Goal: Use online tool/utility: Utilize a website feature to perform a specific function

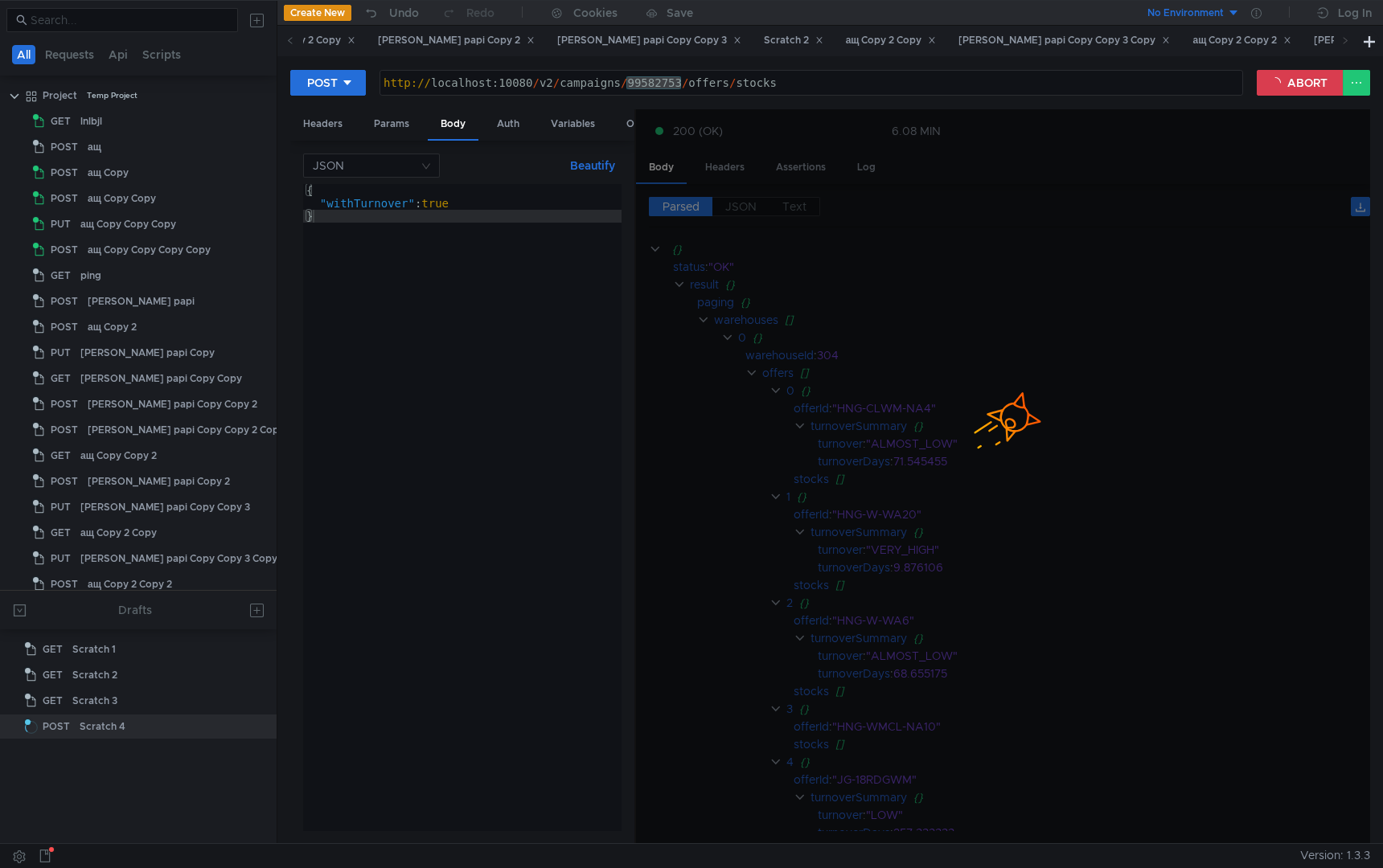
scroll to position [61, 0]
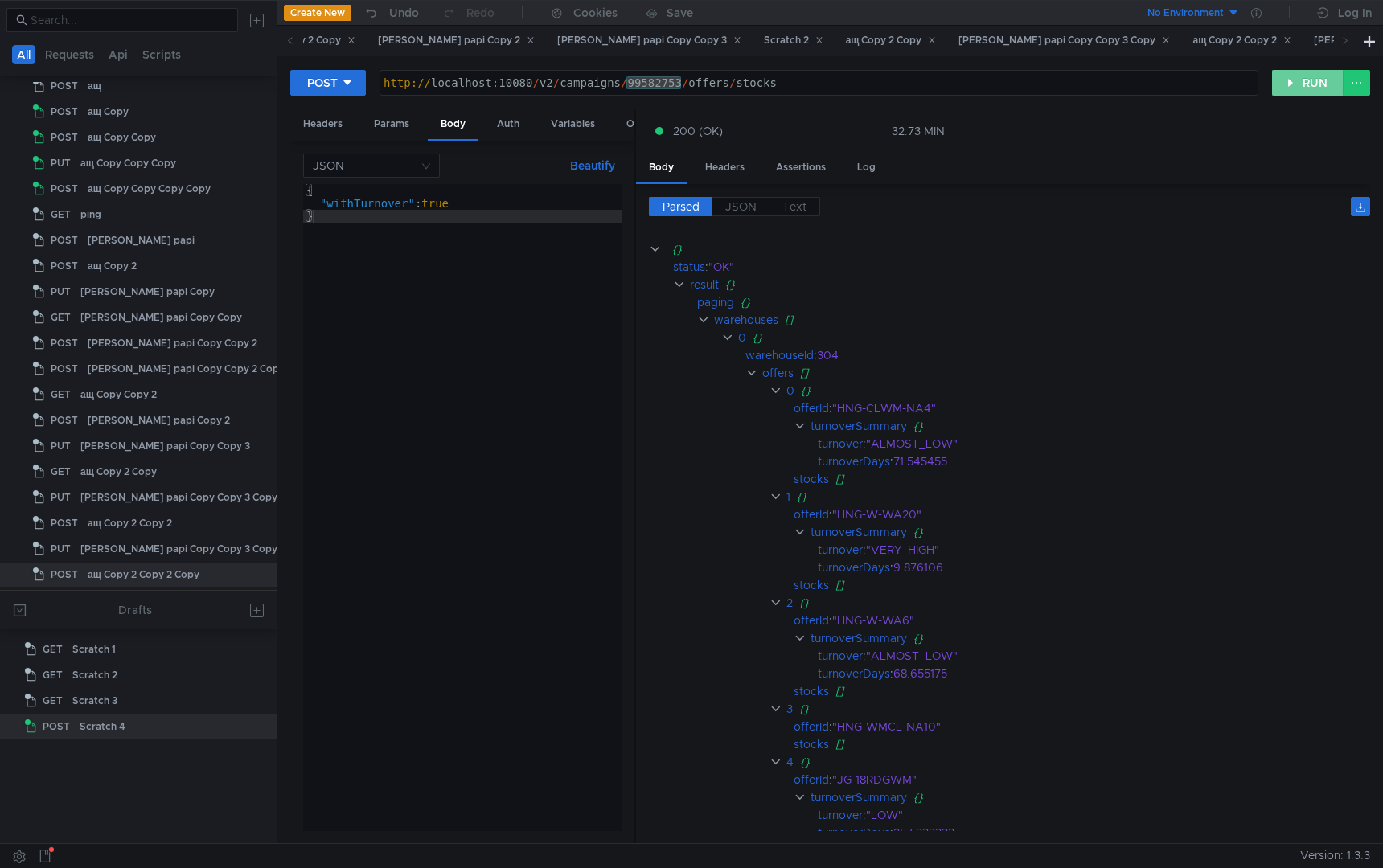
click at [1311, 80] on button "RUN" at bounding box center [1308, 83] width 72 height 25
click at [718, 168] on div "Headers" at bounding box center [724, 167] width 65 height 30
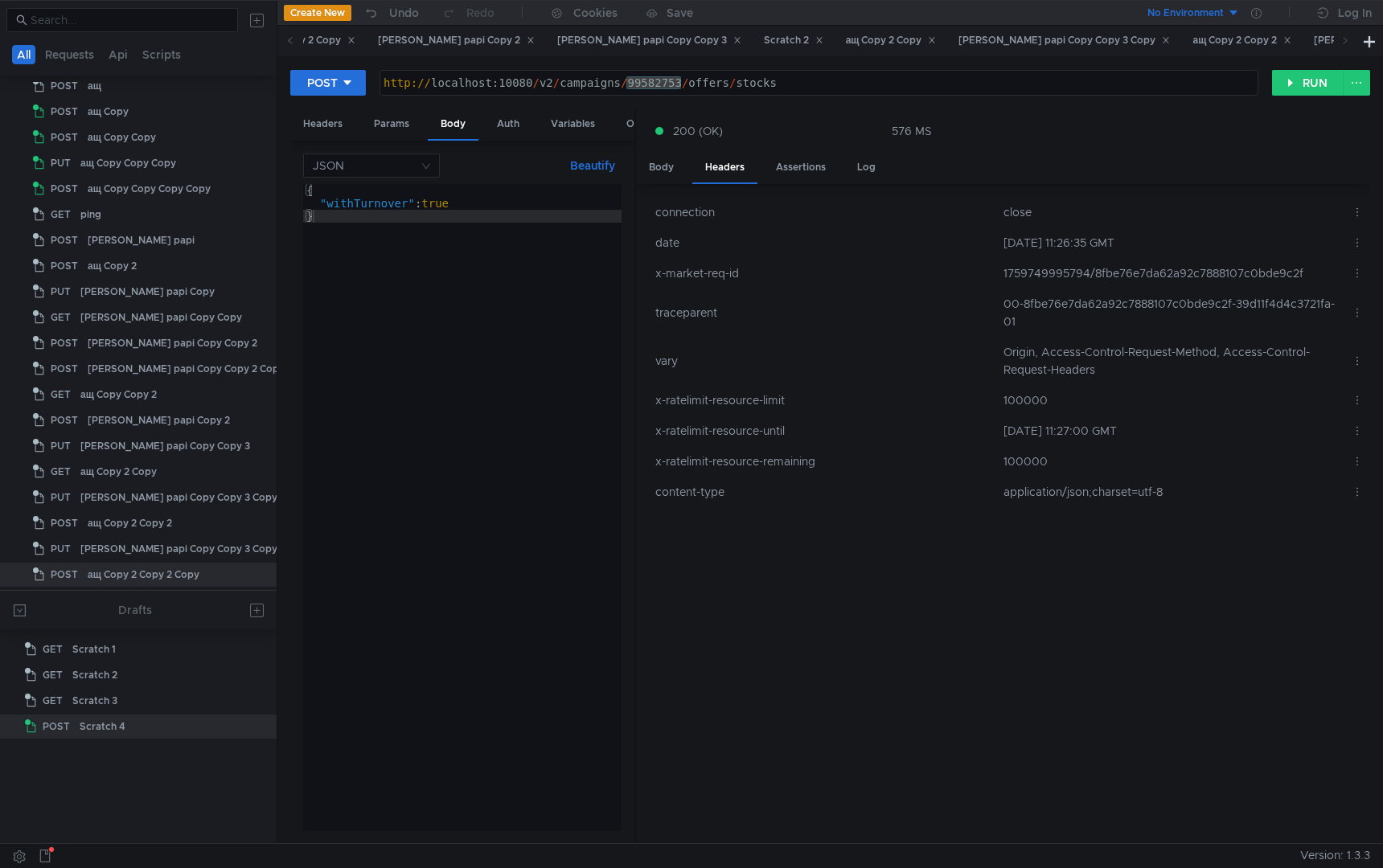
click at [1069, 305] on td "00-8fbe76e7da62a92c7888107c0bde9c2f-39d11f4d4c3721fa-01" at bounding box center [1171, 313] width 348 height 49
copy td "8fbe76e7da62a92c7888107c0bde9c2f"
click at [674, 178] on div "Body" at bounding box center [661, 167] width 51 height 30
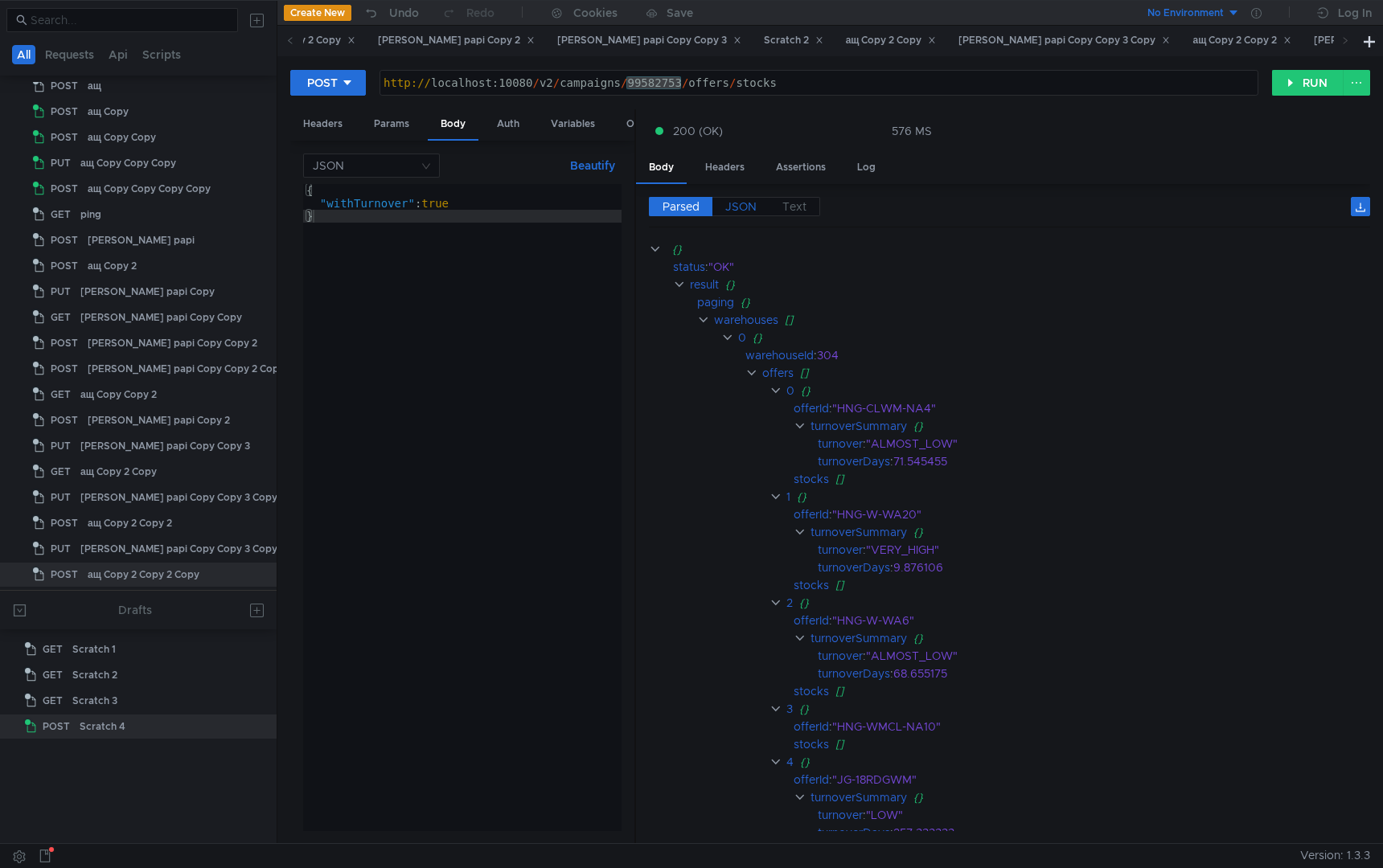
click at [742, 210] on span "JSON" at bounding box center [741, 206] width 31 height 15
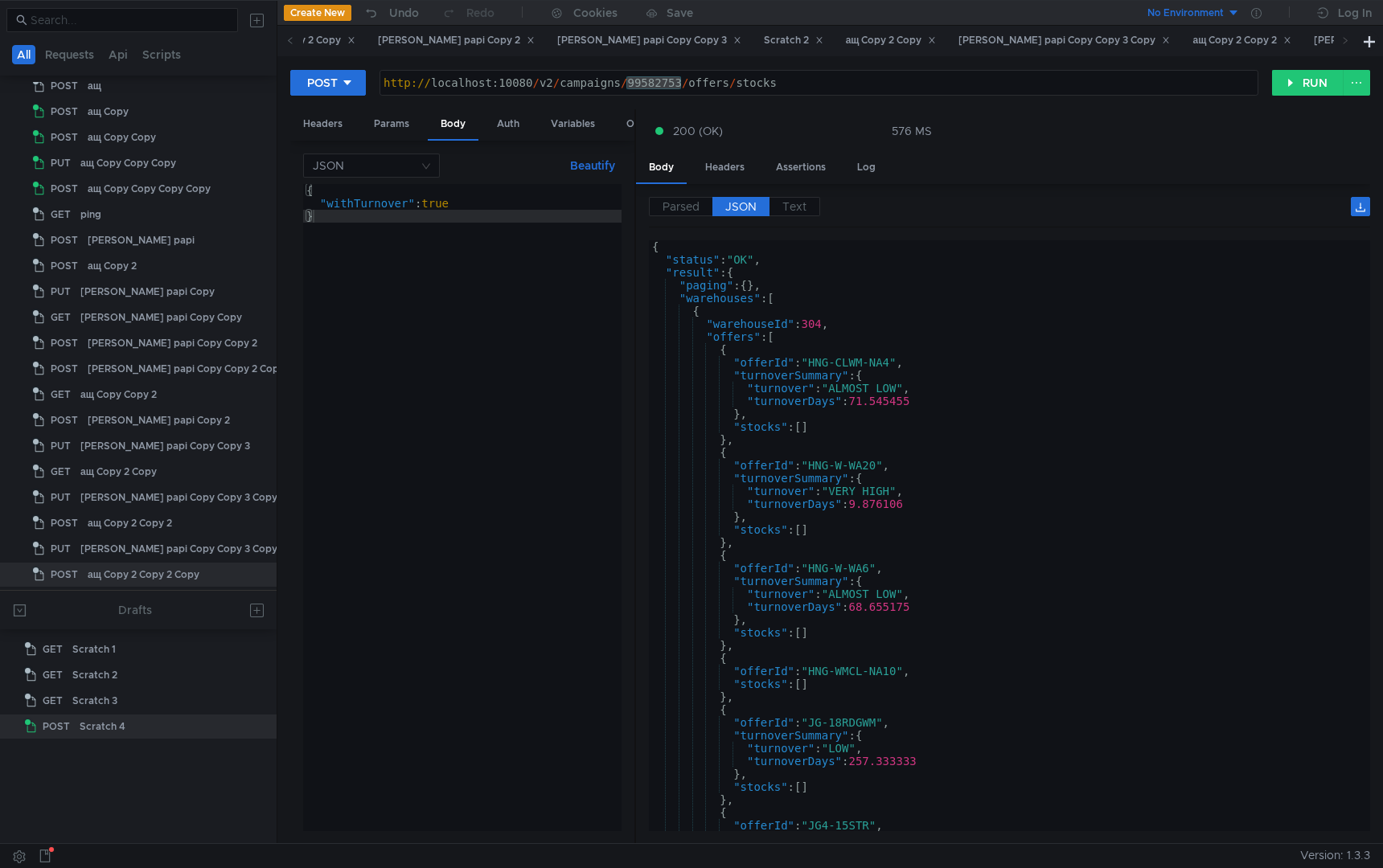
type textarea ""turnoverDays": 71.545455"
click at [890, 399] on div "{ "status" : "OK" , "result" : { "paging" : { } , "warehouses" : [ { "warehouse…" at bounding box center [1006, 549] width 714 height 617
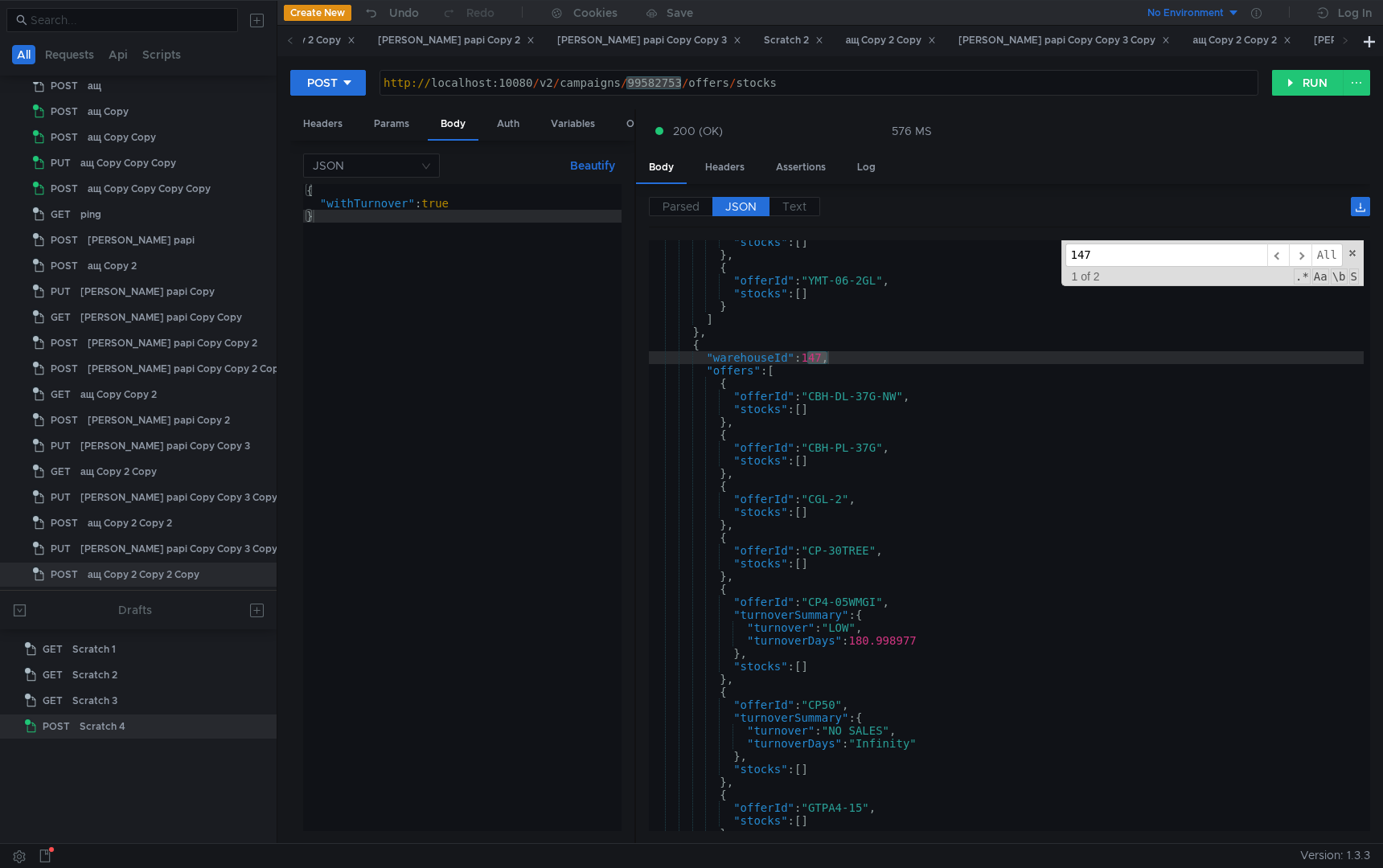
scroll to position [4376, 0]
type input "147"
click at [1297, 87] on button "RUN" at bounding box center [1308, 83] width 72 height 25
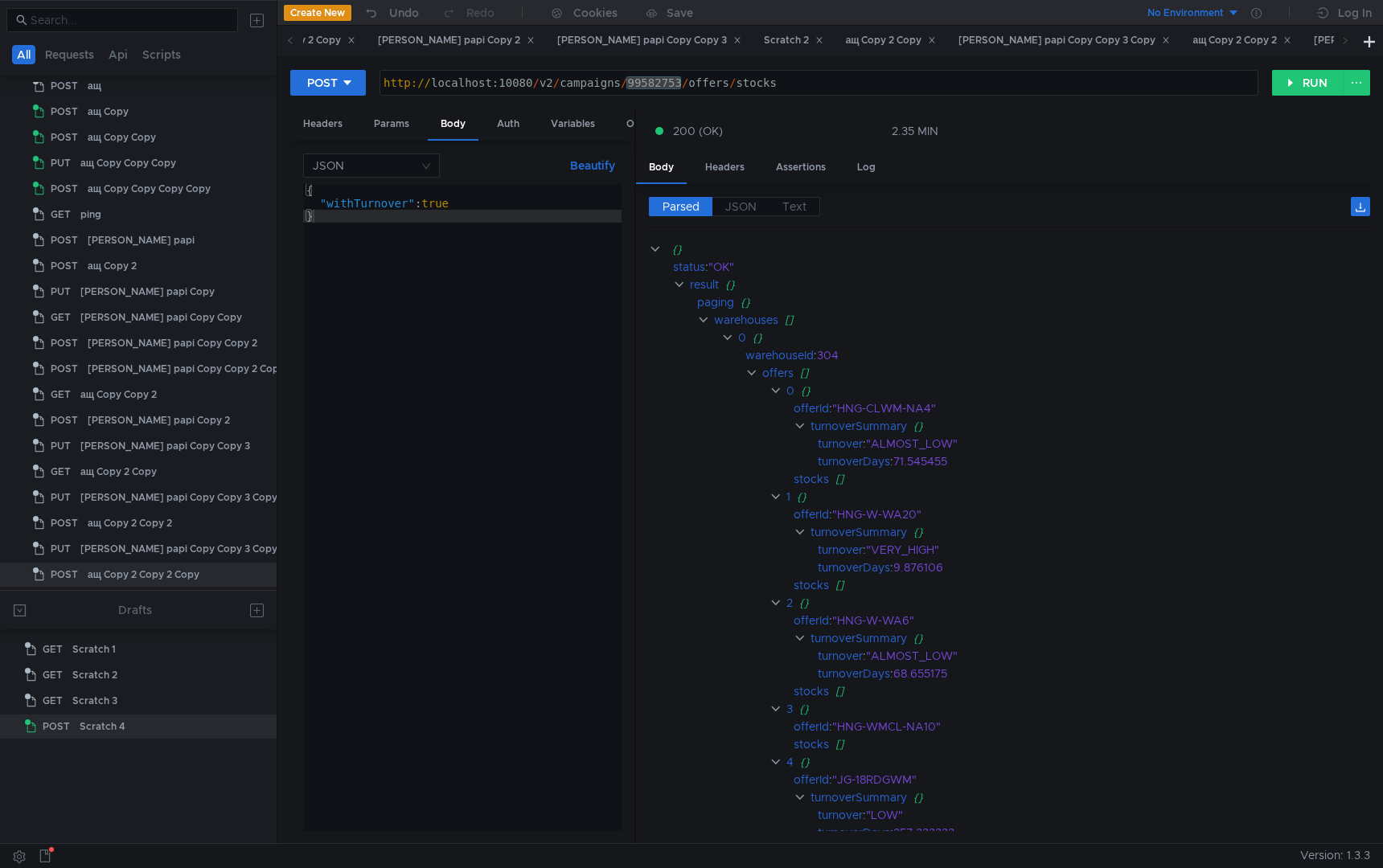
click at [846, 82] on div "http:// localhost:10080 / v2 / campaigns / 99582753 / offers / stocks" at bounding box center [819, 95] width 877 height 39
type textarea "[URL]"
click at [343, 125] on div "Headers" at bounding box center [322, 124] width 65 height 30
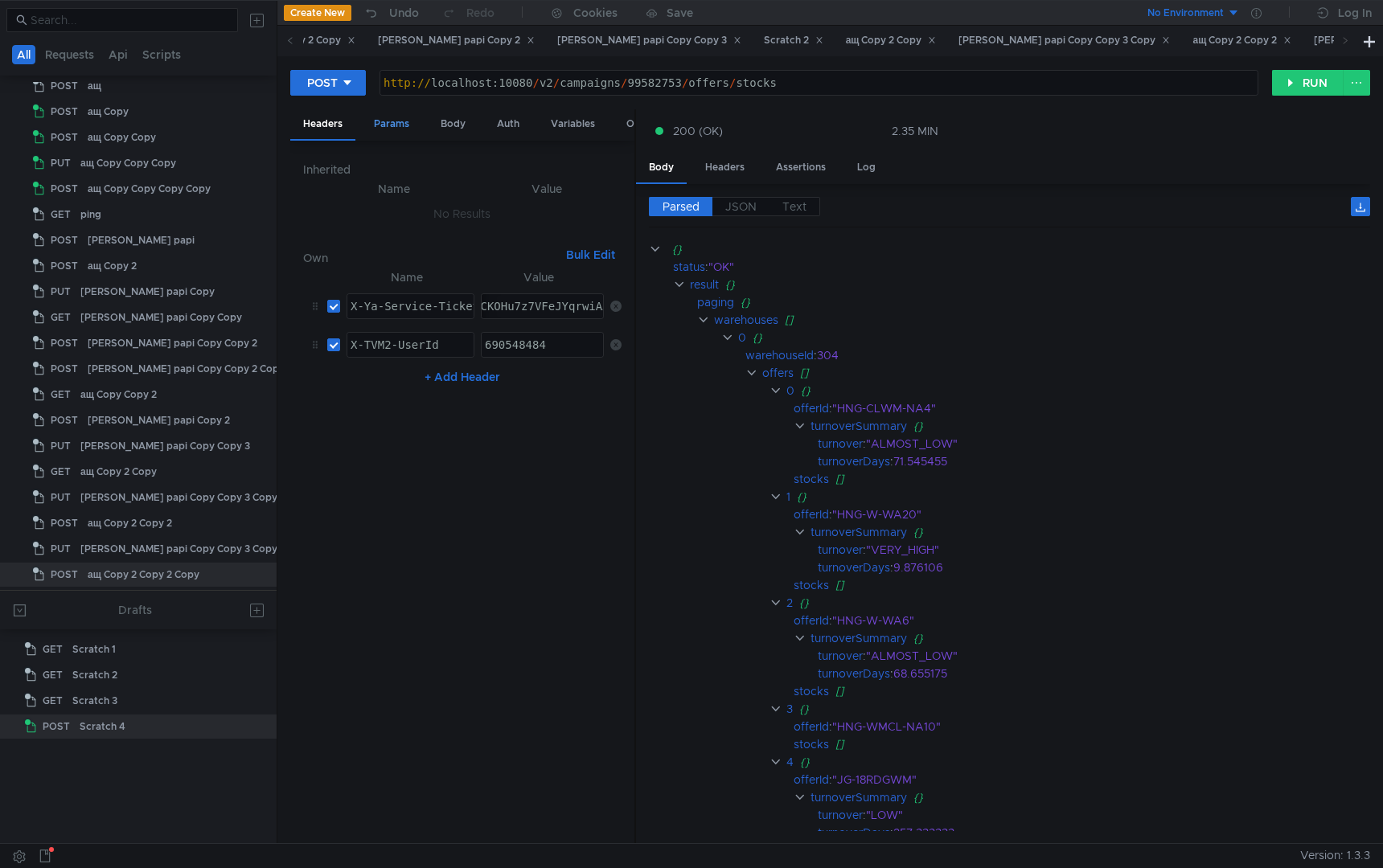
click at [406, 118] on div "Params" at bounding box center [391, 124] width 61 height 30
click at [446, 120] on div "Body" at bounding box center [454, 124] width 51 height 30
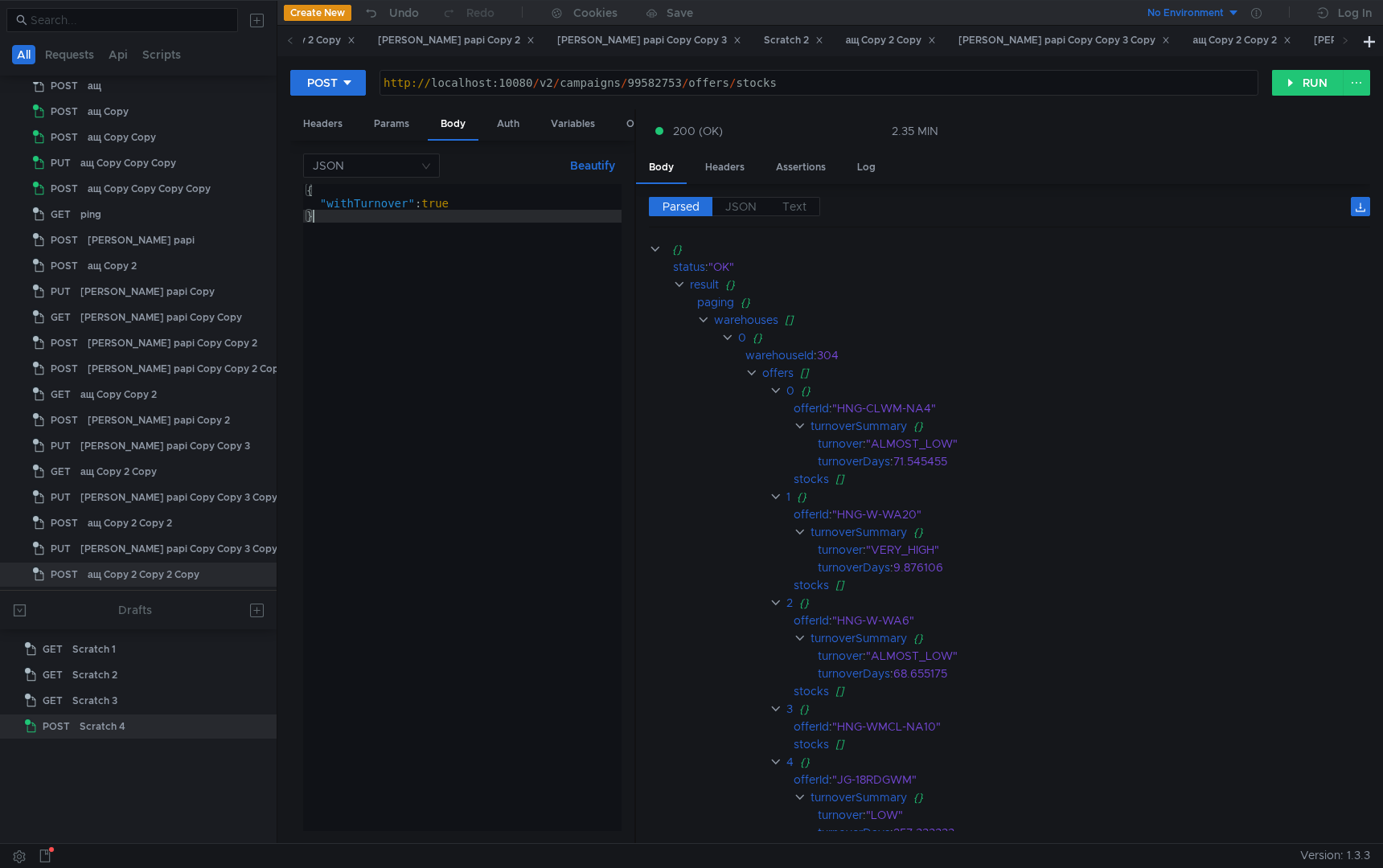
click at [462, 211] on div "{ "withTurnover" : true }" at bounding box center [461, 520] width 318 height 672
click at [475, 206] on div "{ "withTurnover" : true }" at bounding box center [461, 520] width 318 height 672
type textarea ""withTurnover": true,"
click at [345, 220] on div "{ "withTurnover" : true , "ware" }" at bounding box center [461, 520] width 318 height 672
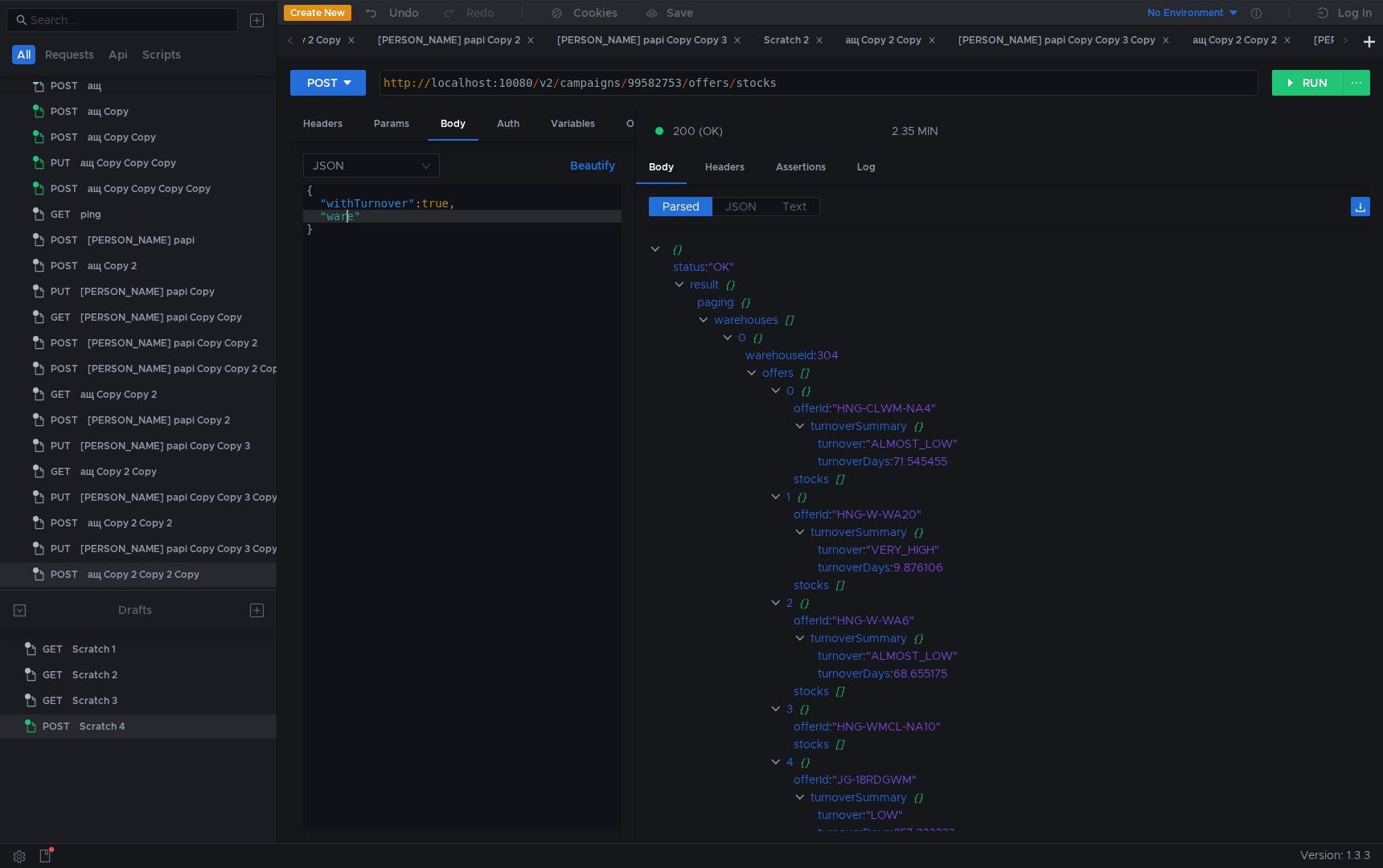
click at [345, 220] on div "{ "withTurnover" : true , "ware" }" at bounding box center [461, 520] width 318 height 672
paste textarea "stocksWarehouseId"
click at [491, 219] on div "{ "withTurnover" : true , "stocksWarehouseId" }" at bounding box center [461, 520] width 318 height 672
type textarea ""stocksWarehouseId": 147"
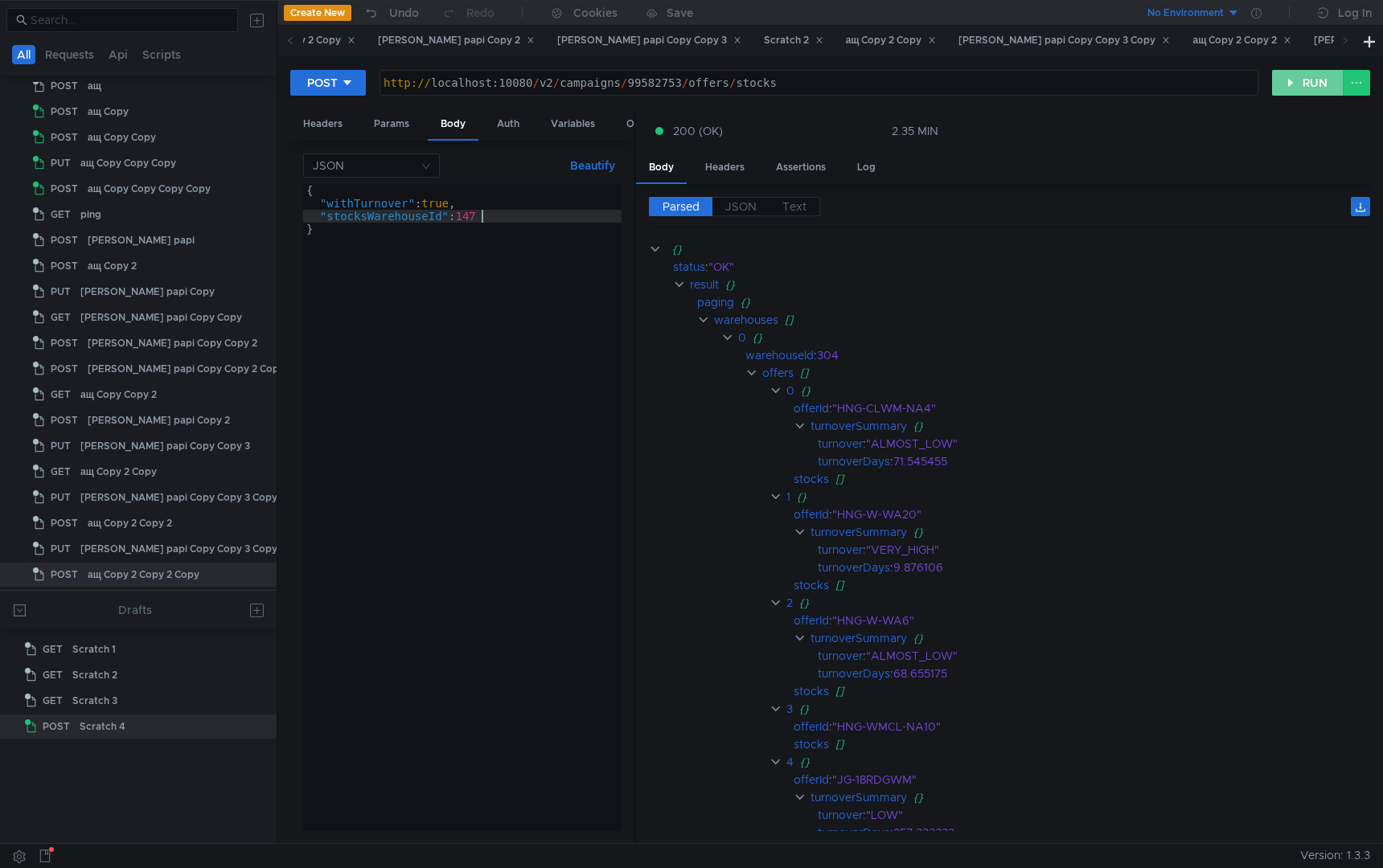
click at [1306, 91] on button "RUN" at bounding box center [1308, 83] width 72 height 25
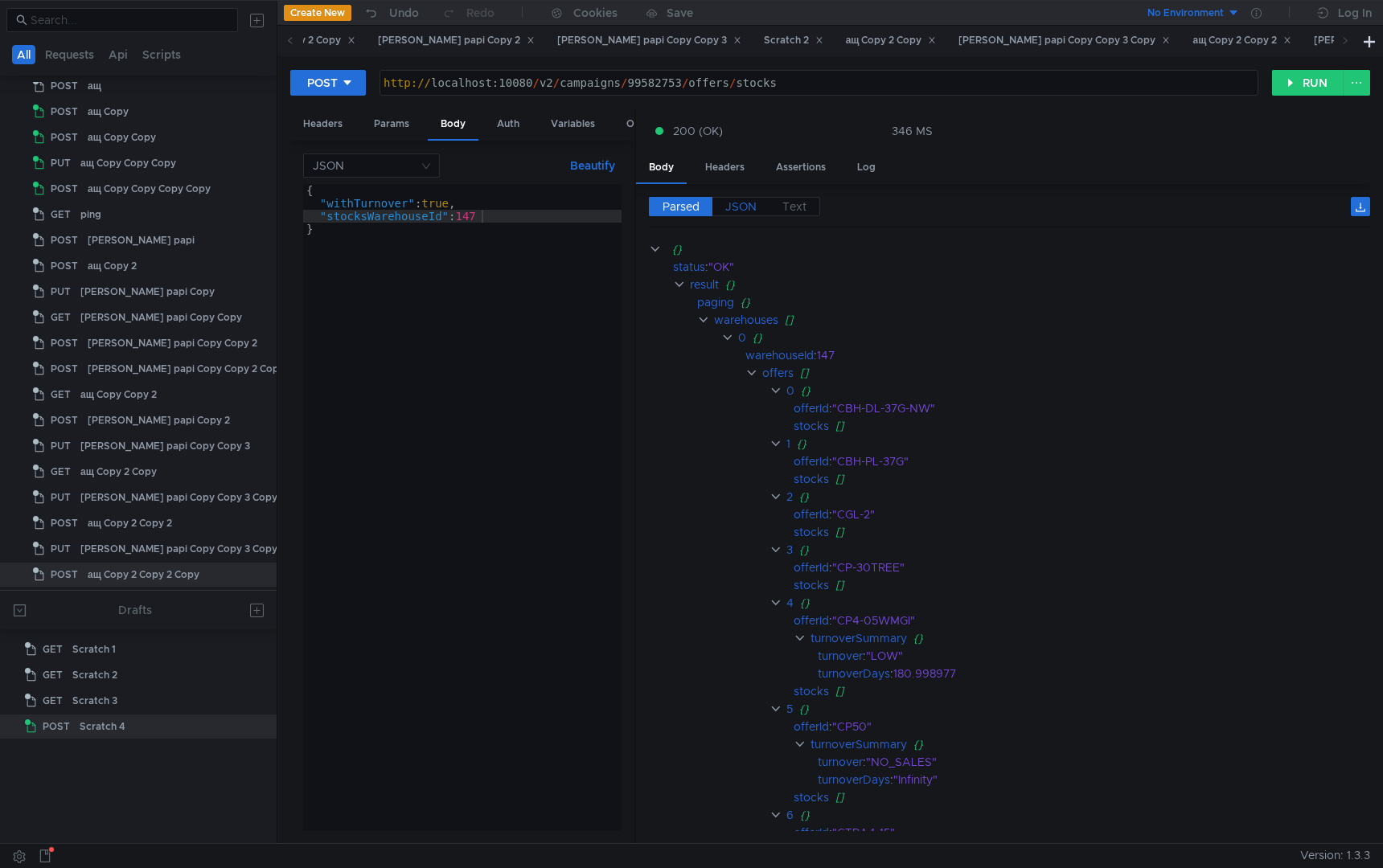
click at [730, 201] on span "JSON" at bounding box center [741, 206] width 31 height 15
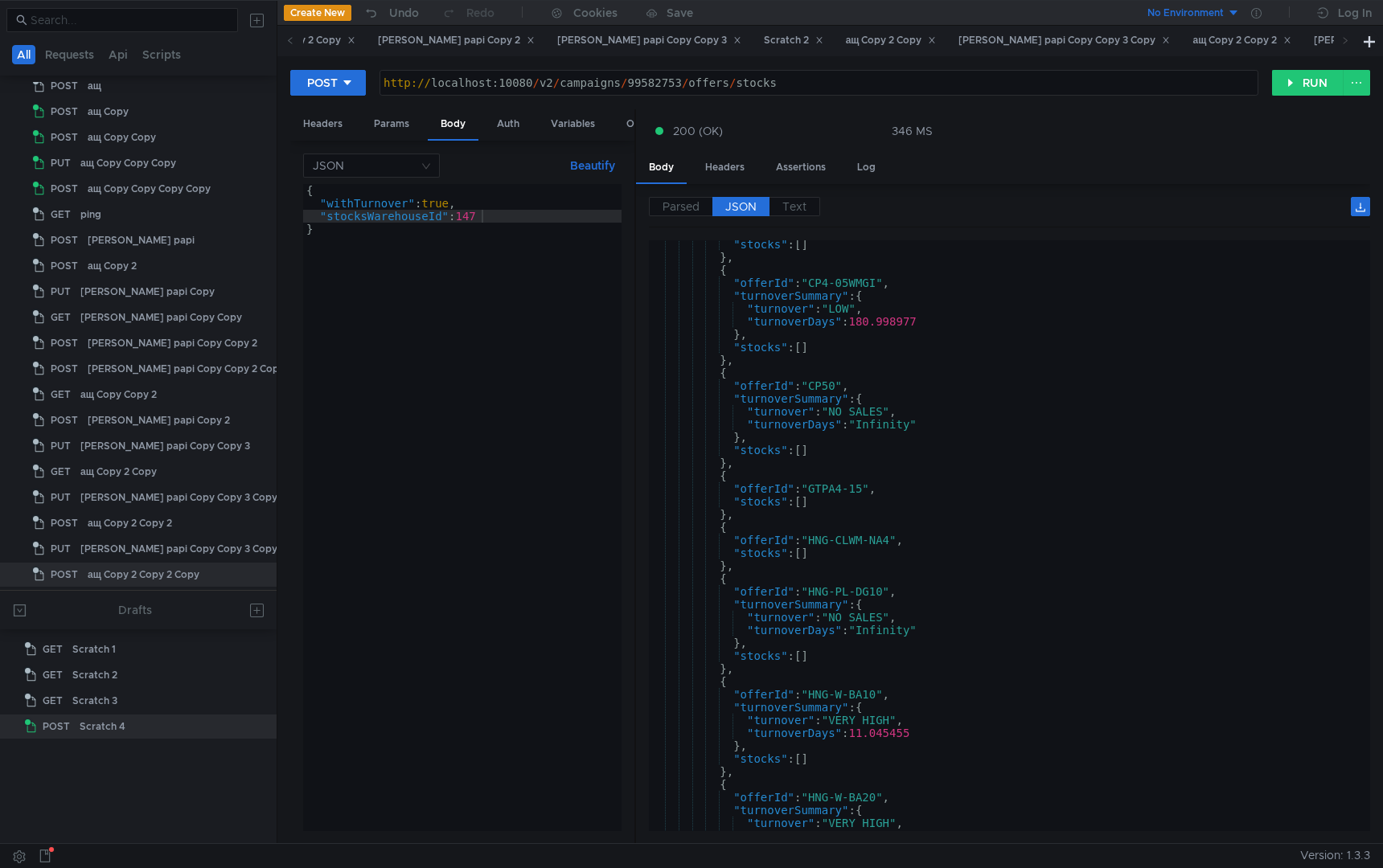
scroll to position [216, 0]
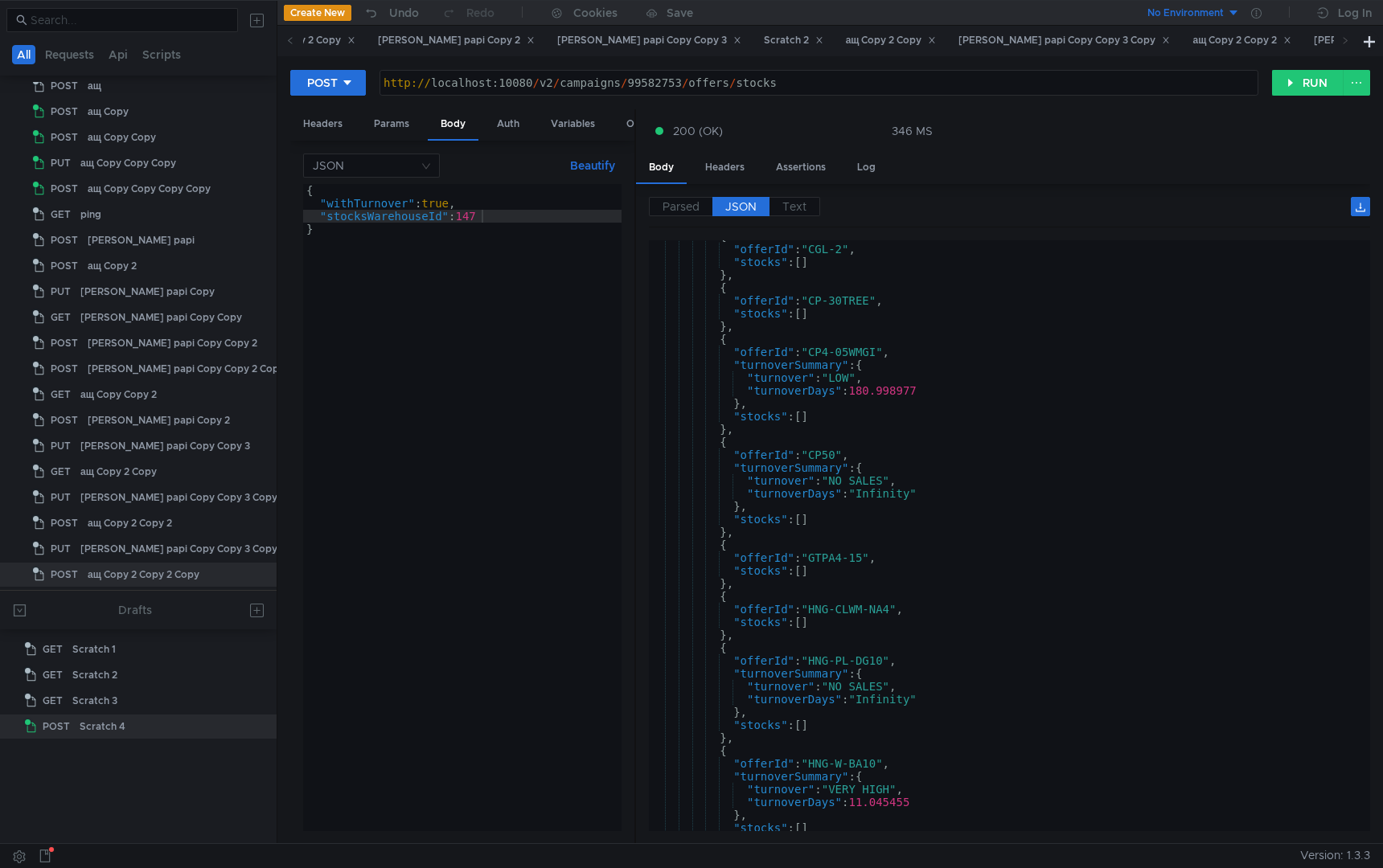
type textarea "},"
click at [823, 589] on div "{ "offerId" : "CGL-2" , "stocks" : [ ] } , { "offerId" : "CP-30TREE" , "stocks"…" at bounding box center [1006, 538] width 714 height 617
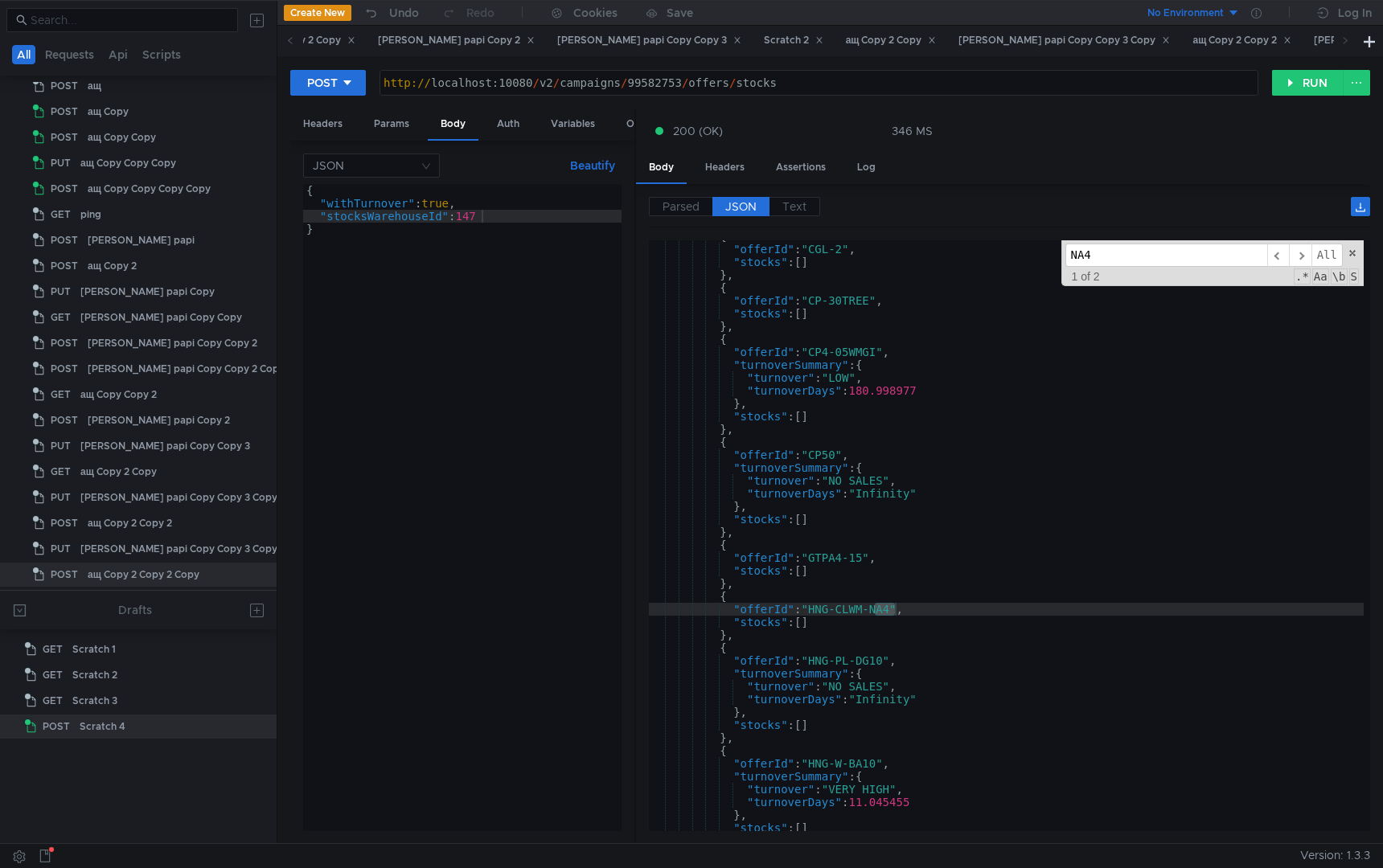
type input "NA4"
type textarea ""offerId": "HNG-CLWM-NA4","
drag, startPoint x: 817, startPoint y: 615, endPoint x: 894, endPoint y: 615, distance: 77.0
click at [894, 615] on div "{ "offerId" : "CGL-2" , "stocks" : [ ] } , { "offerId" : "CP-30TREE" , "stocks"…" at bounding box center [1006, 538] width 714 height 617
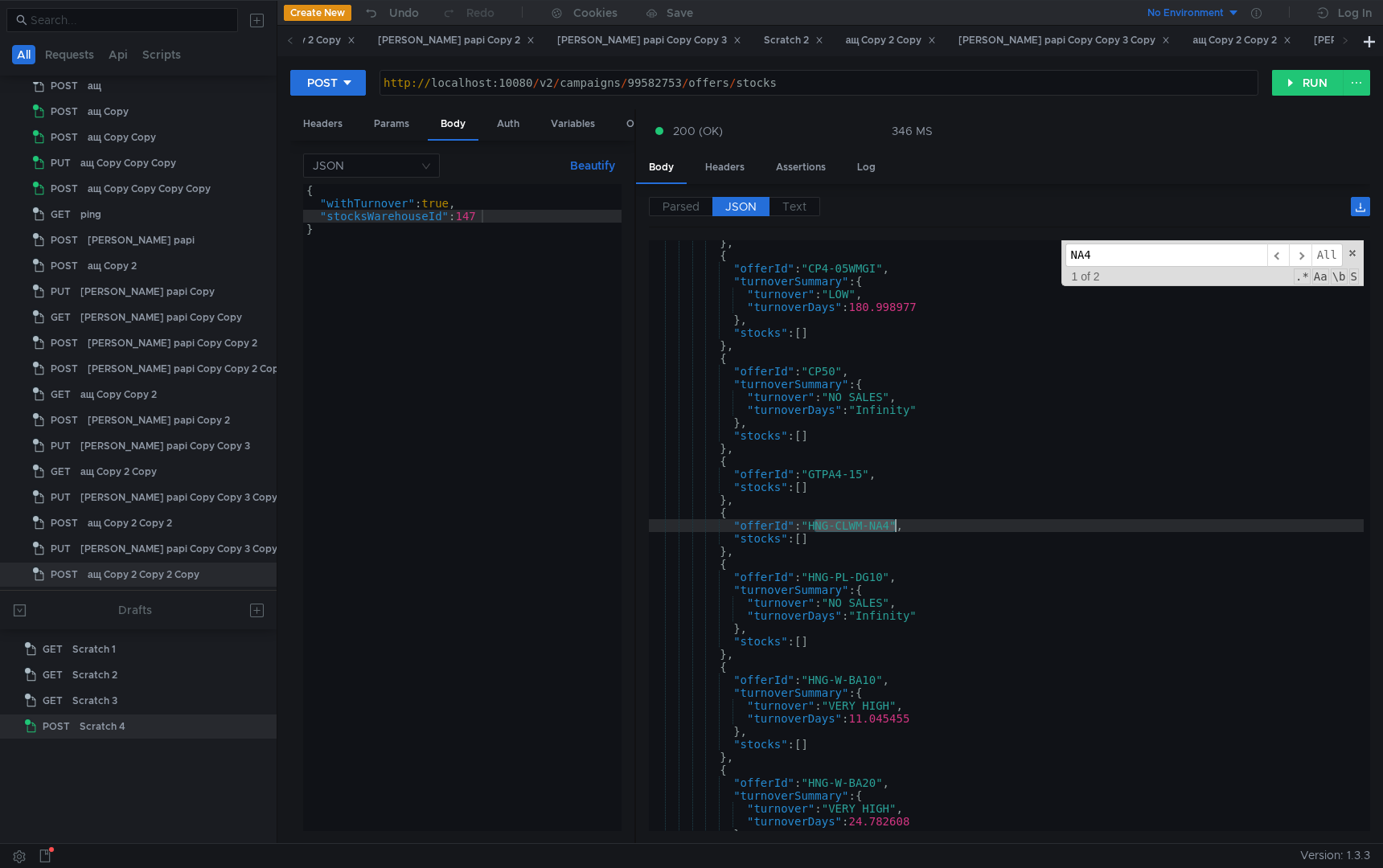
scroll to position [300, 0]
